Goal: Use online tool/utility: Utilize a website feature to perform a specific function

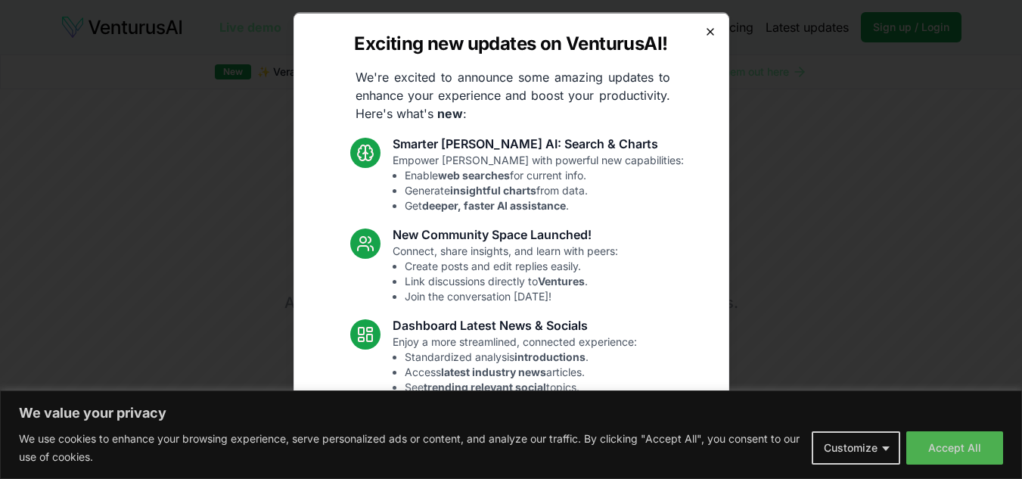
drag, startPoint x: 0, startPoint y: 0, endPoint x: 700, endPoint y: 34, distance: 700.9
click at [705, 34] on icon "button" at bounding box center [711, 31] width 12 height 12
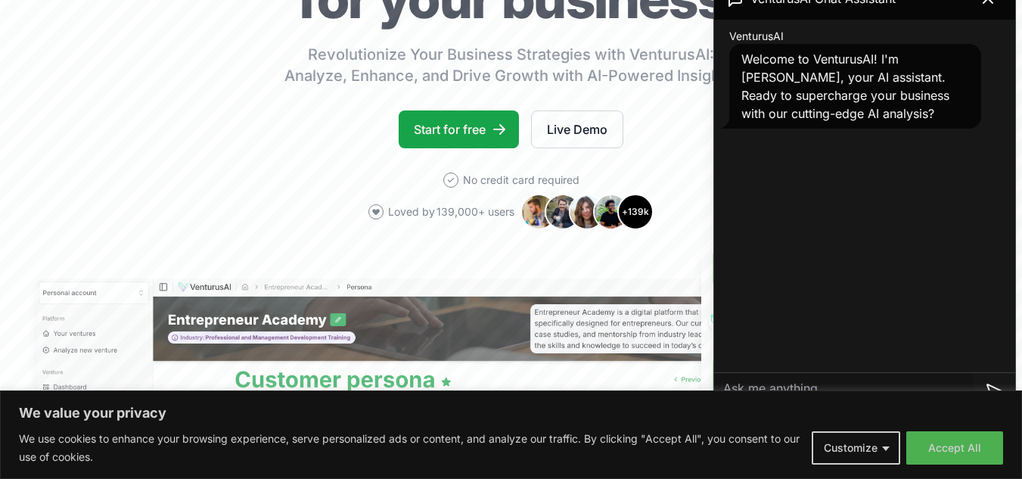
scroll to position [76, 0]
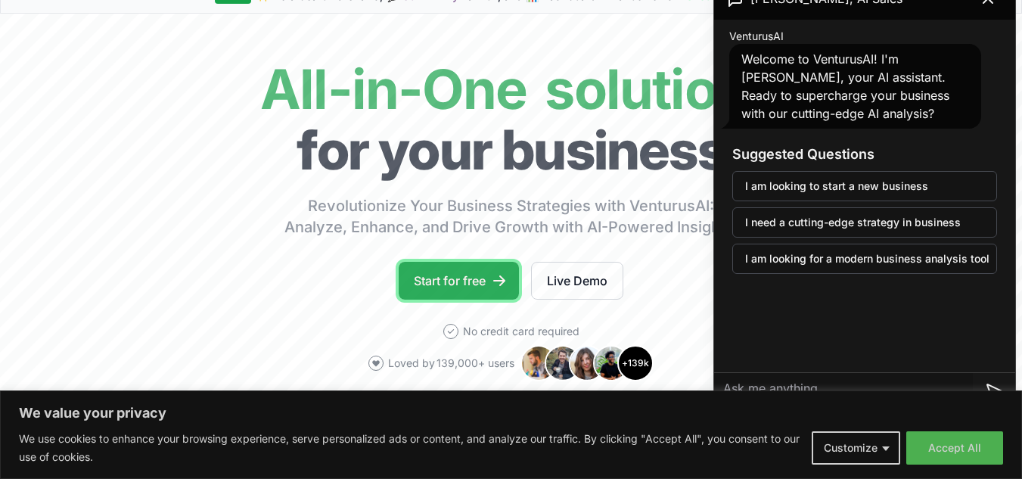
click at [464, 285] on link "Start for free" at bounding box center [459, 281] width 120 height 38
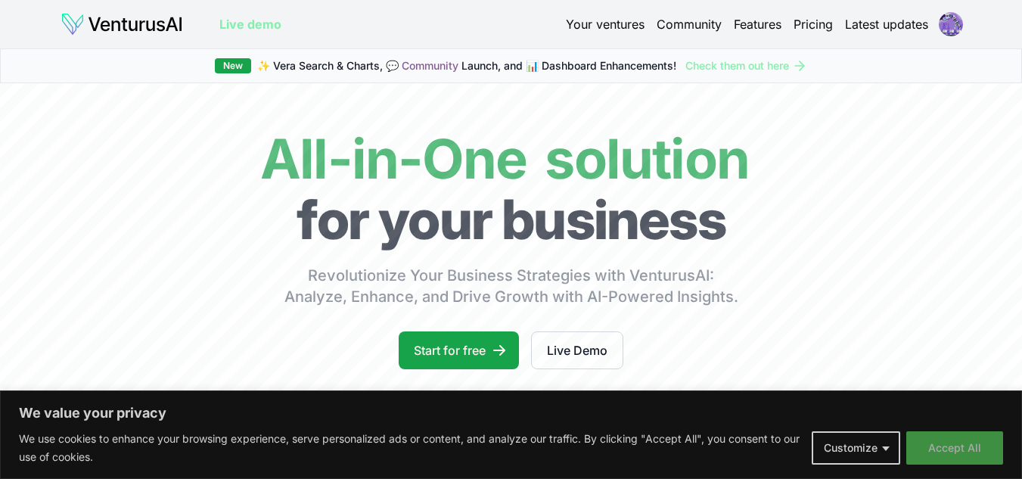
click at [972, 450] on button "Accept All" at bounding box center [955, 447] width 97 height 33
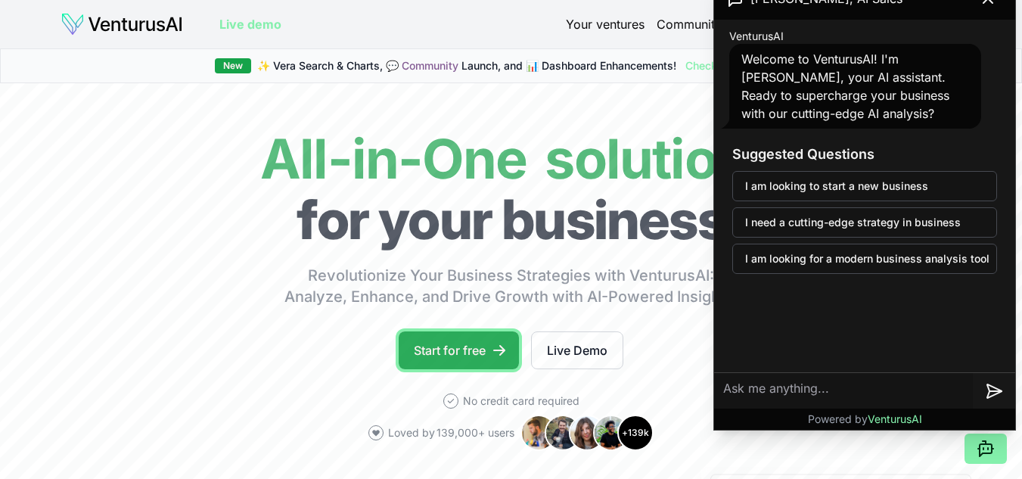
click at [484, 350] on link "Start for free" at bounding box center [459, 350] width 120 height 38
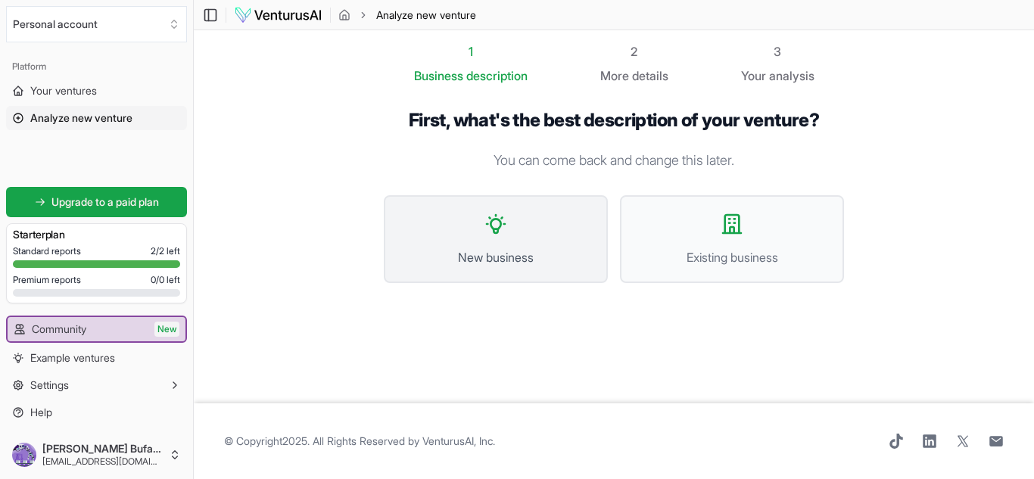
click at [550, 244] on button "New business" at bounding box center [496, 239] width 224 height 88
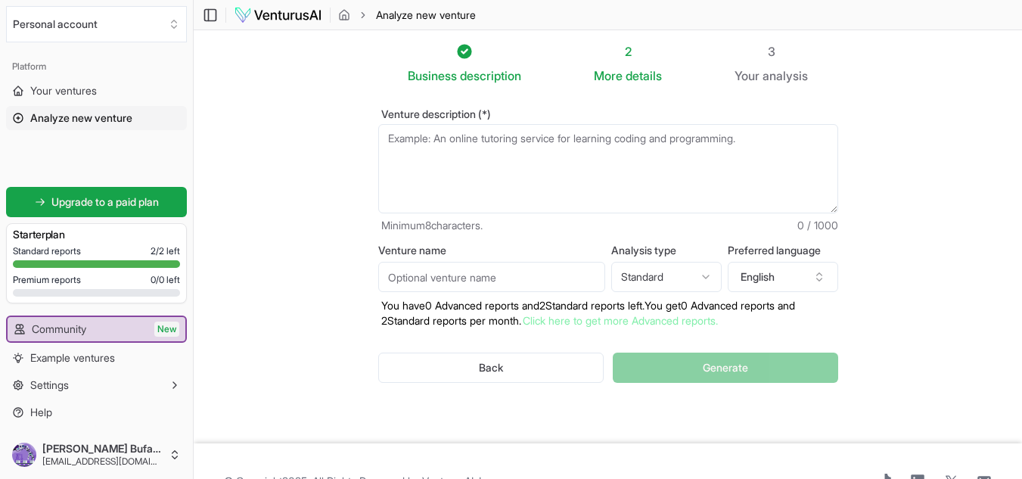
paste textarea "📄 Project Description – Small Workshop for Printer Cable Manufacturing The proj…"
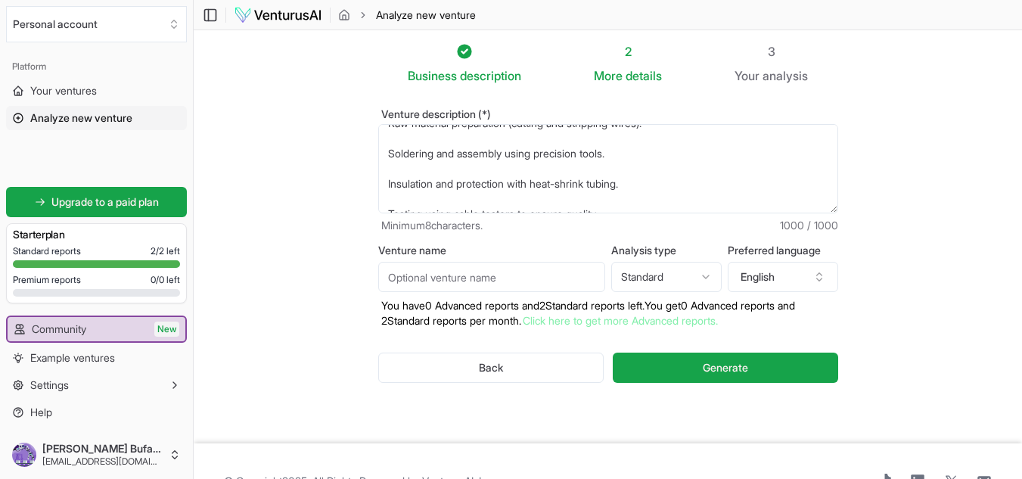
scroll to position [288, 0]
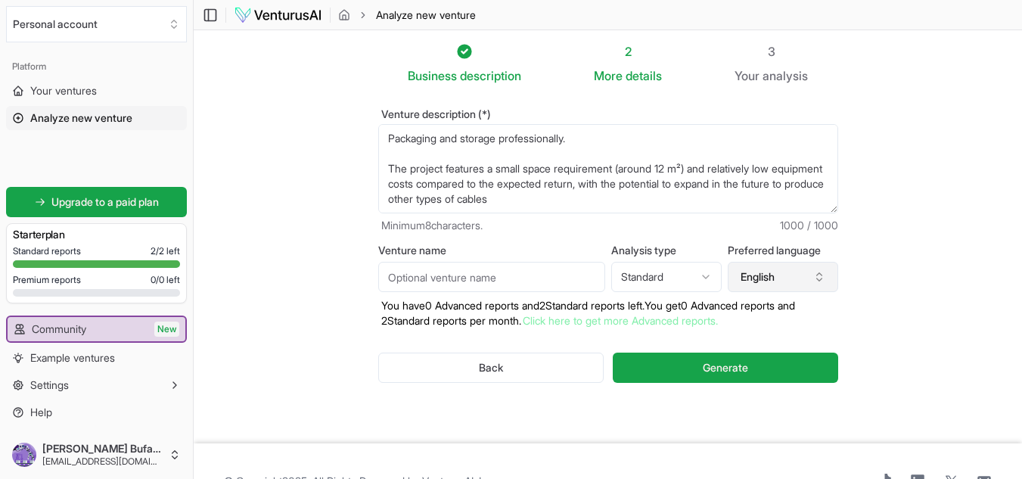
click at [825, 272] on icon "button" at bounding box center [820, 277] width 12 height 12
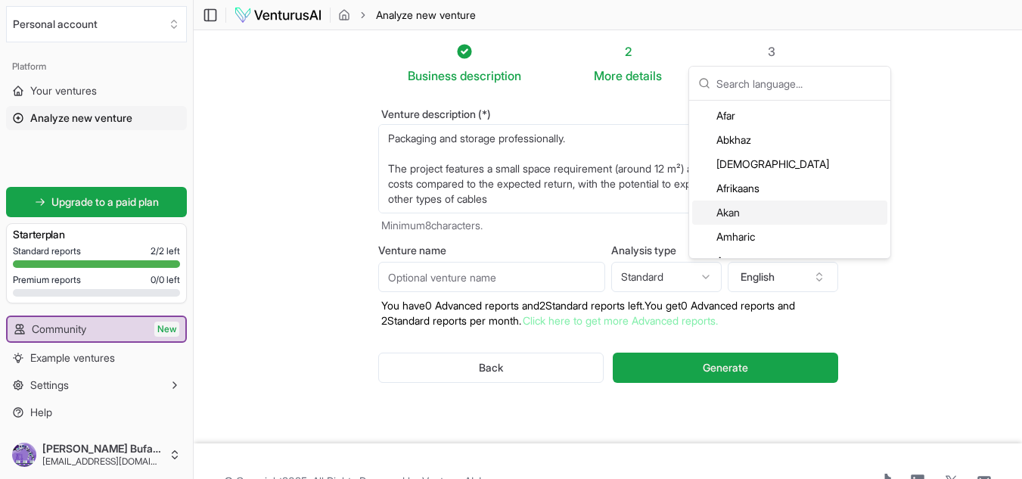
scroll to position [76, 0]
click at [776, 210] on div "Arabic" at bounding box center [790, 210] width 195 height 24
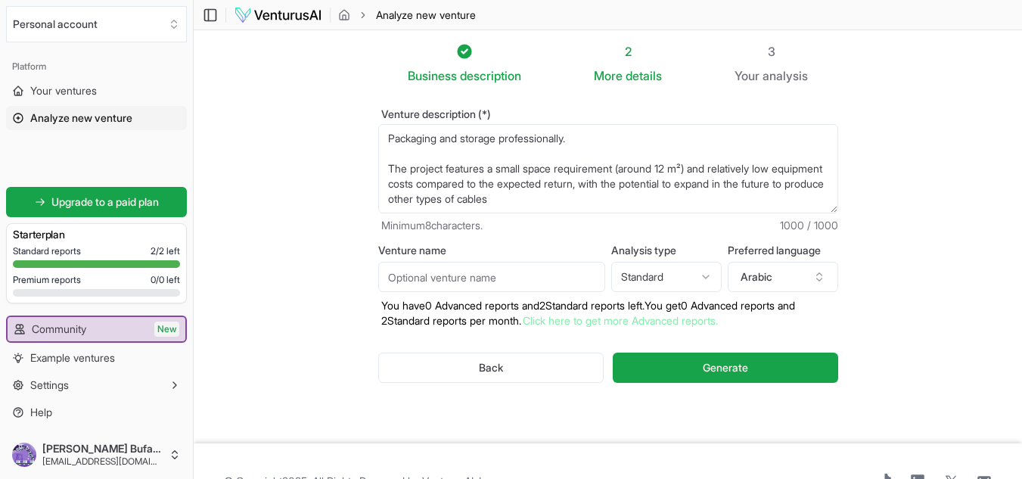
click at [752, 205] on textarea "📄 Project Description – Small Workshop for Printer Cable Manufacturing The proj…" at bounding box center [608, 168] width 460 height 89
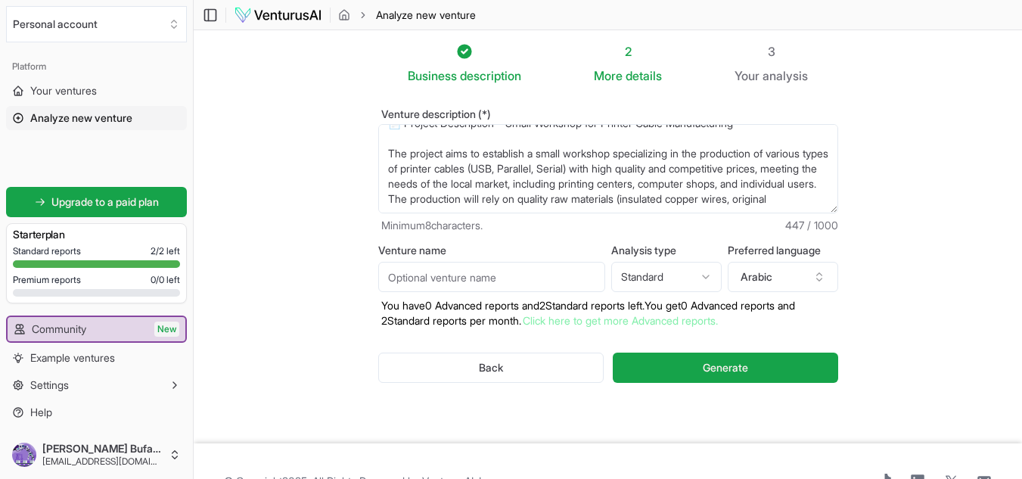
scroll to position [45, 0]
type textarea "📄 Project Description – Small Workshop for Printer Cable Manufacturing The proj…"
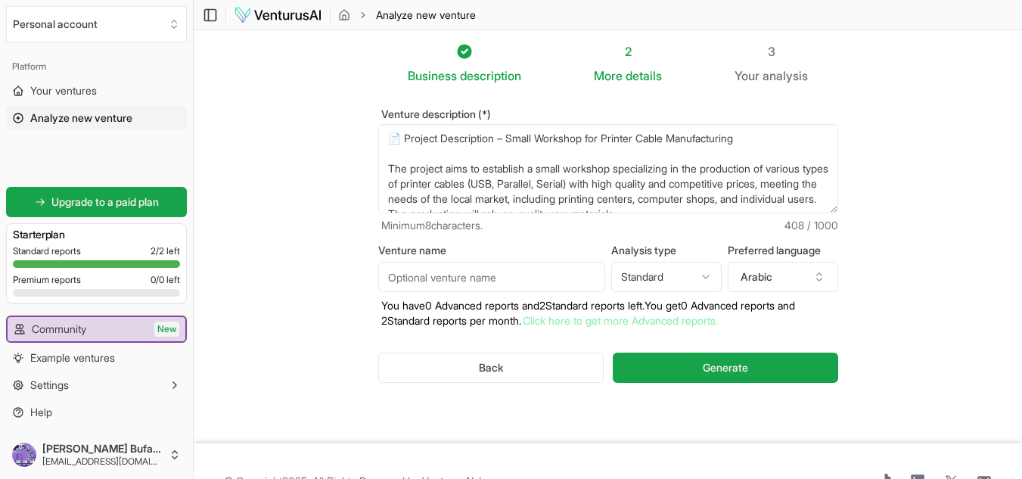
drag, startPoint x: 652, startPoint y: 200, endPoint x: 406, endPoint y: 118, distance: 259.9
click at [406, 118] on div "Venture description (*) Minimum 8 characters. 408 / 1000" at bounding box center [608, 171] width 460 height 124
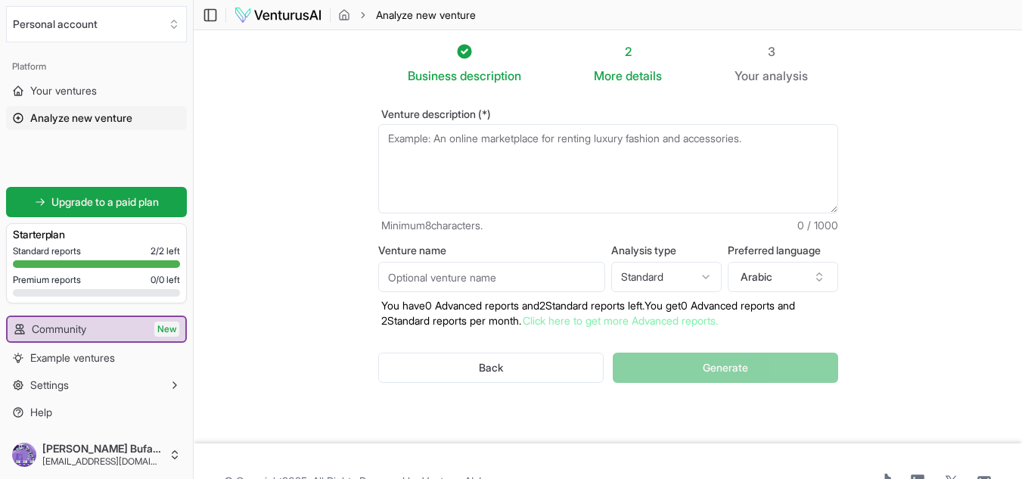
paste textarea "وصف المشروع – ورشة صغيرة لصناعة كابلات الطابعات يهدف المشروع إلى إنشاء ورشة متخ…"
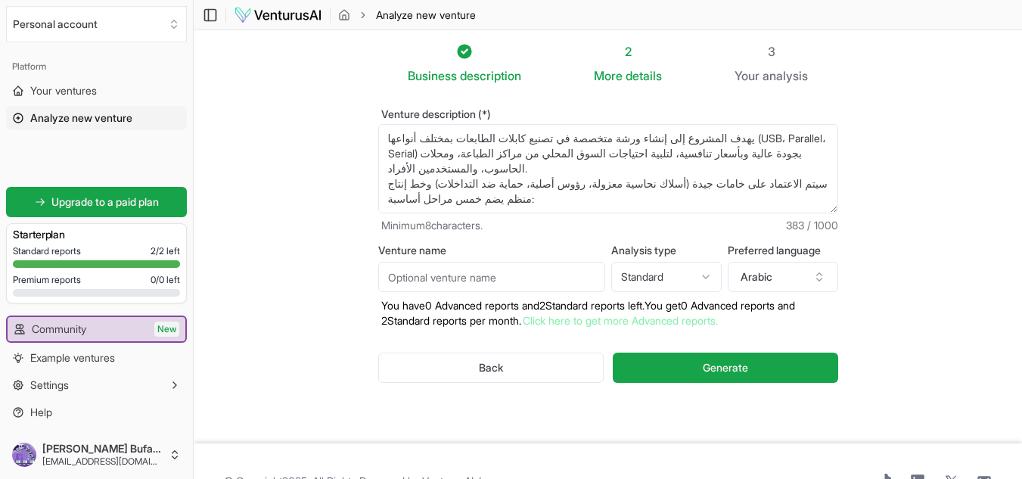
scroll to position [40, 0]
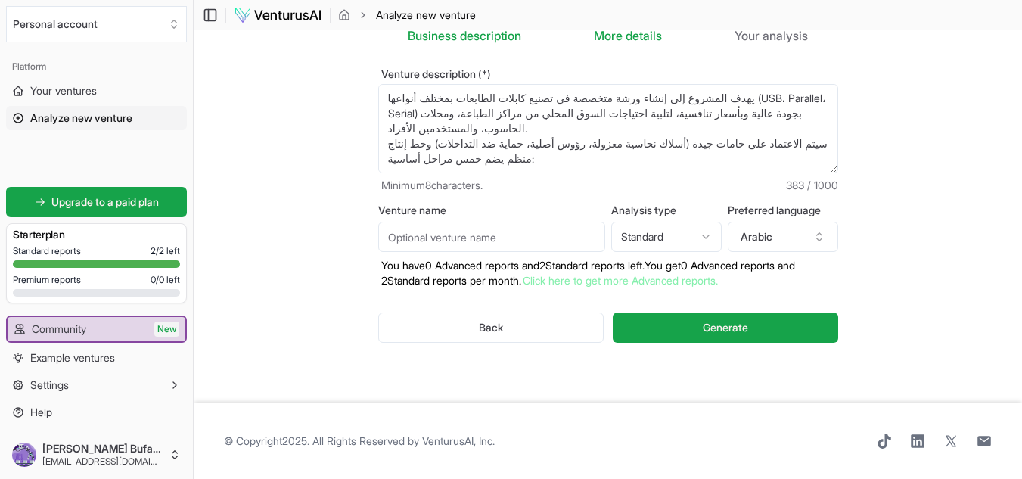
paste textarea "تجهيز المواد الخام (قص الأسلاك وتجريدها). اللحام والتجميع باستخدام أدوات دقيقة.…"
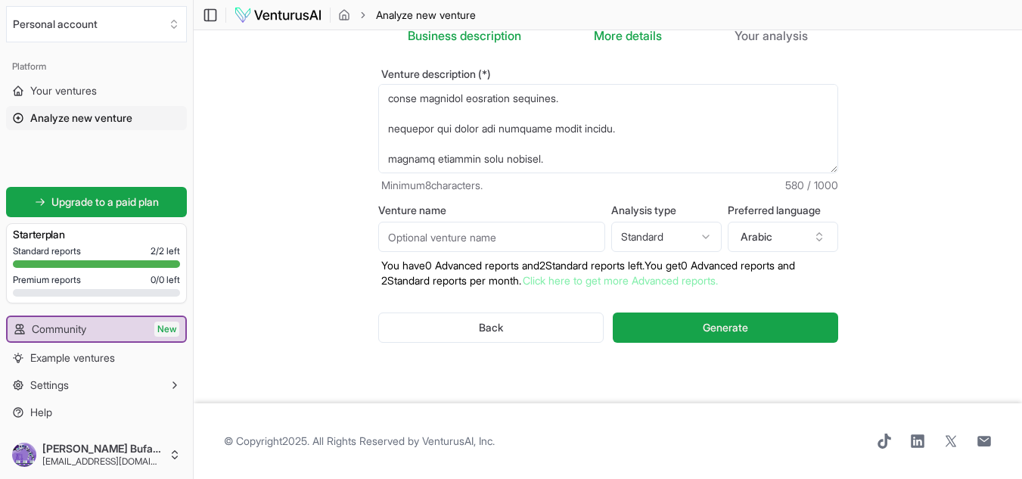
scroll to position [212, 0]
type textarea "lor ipsumdo – sita conse adipis elitse doeiusmo temp incidid utl etdol magn ali…"
click at [706, 233] on html "We value your privacy We use cookies to enhance your browsing experience, serve…" at bounding box center [511, 199] width 1022 height 479
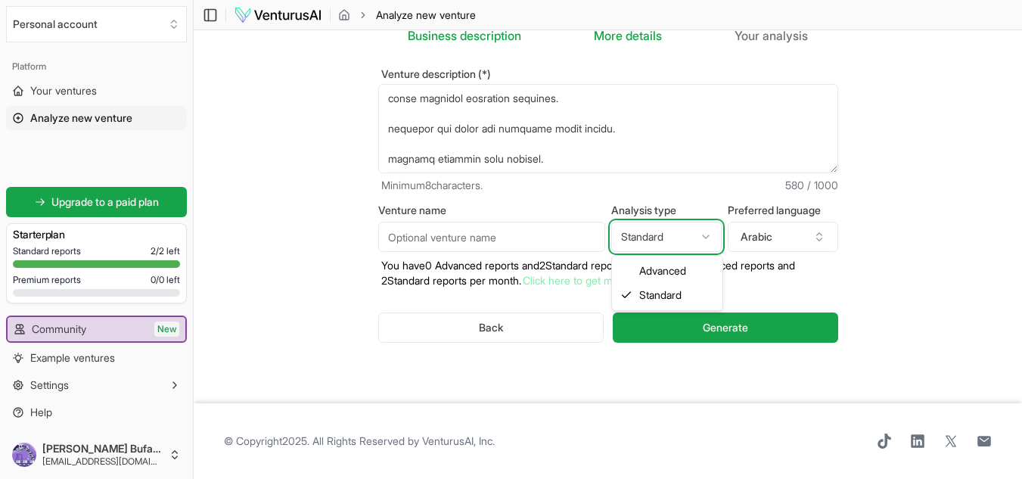
click at [706, 233] on html "We value your privacy We use cookies to enhance your browsing experience, serve…" at bounding box center [511, 199] width 1022 height 479
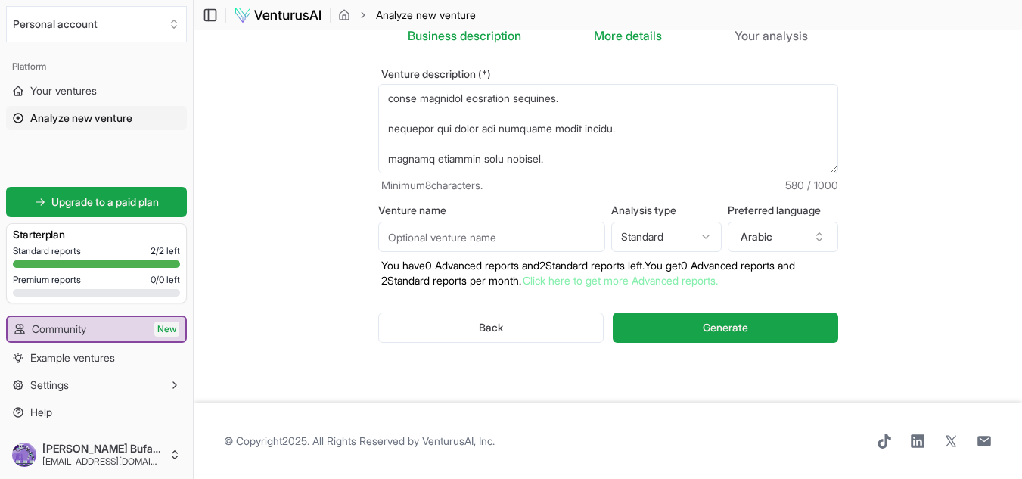
click at [521, 238] on input "Venture name" at bounding box center [491, 237] width 227 height 30
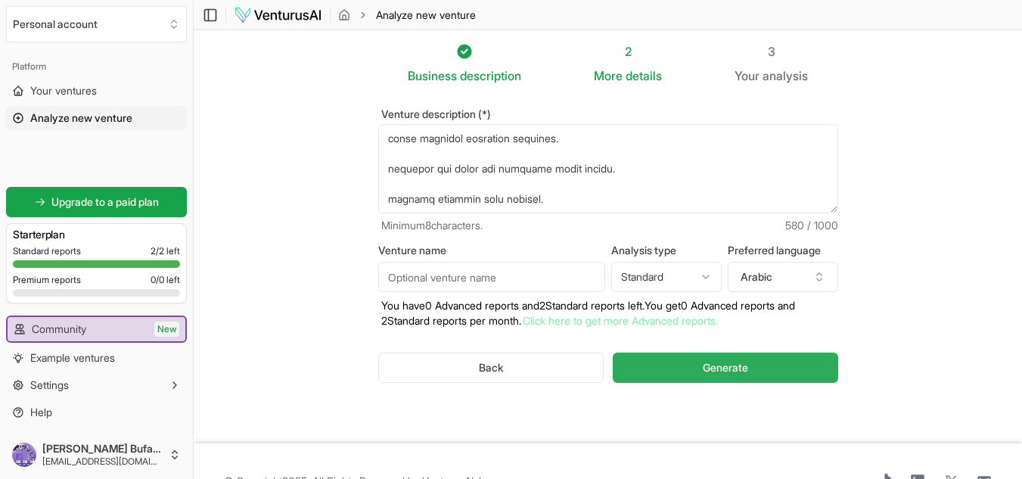
click at [753, 368] on button "Generate" at bounding box center [725, 368] width 225 height 30
